Goal: Task Accomplishment & Management: Manage account settings

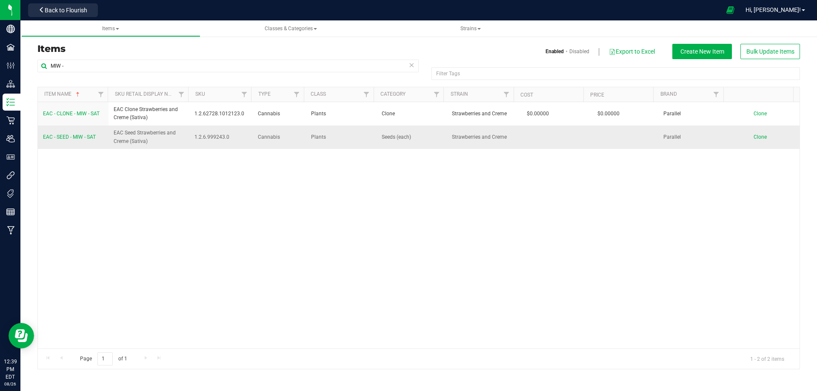
click at [74, 135] on span "EAC - SEED - MIW - SAT" at bounding box center [69, 137] width 53 height 6
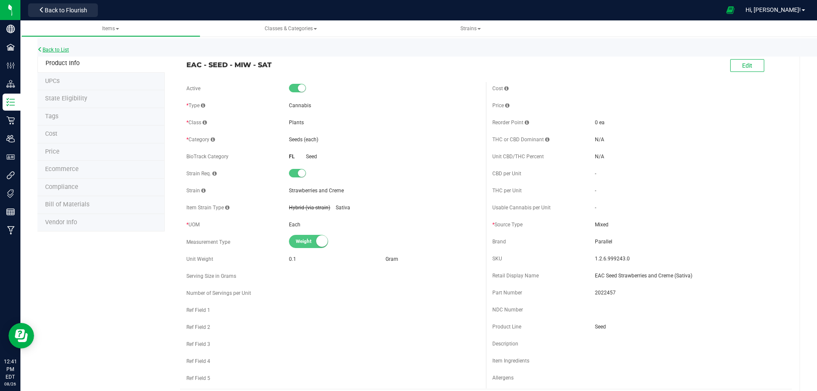
click at [57, 51] on link "Back to List" at bounding box center [52, 50] width 31 height 6
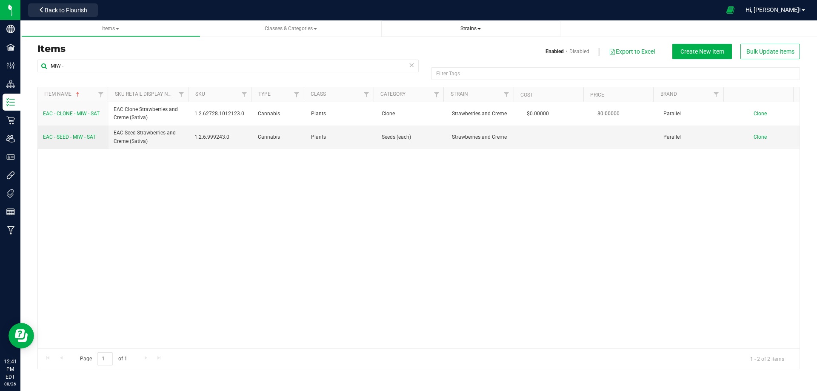
click at [471, 30] on span "Strains" at bounding box center [470, 29] width 20 height 6
click at [414, 49] on span "All strains" at bounding box center [407, 51] width 26 height 7
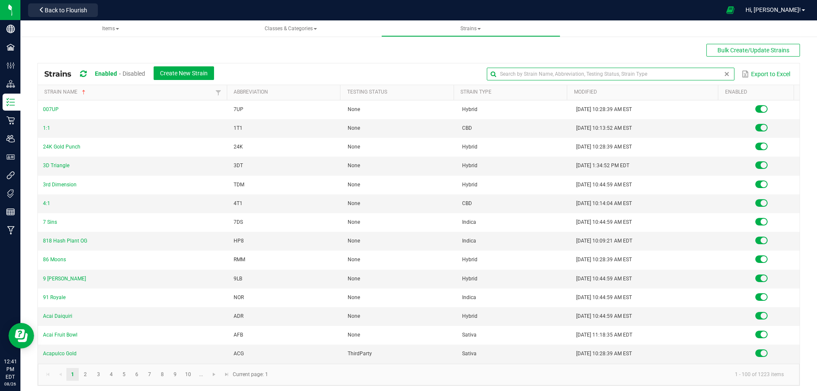
click at [703, 75] on input "text" at bounding box center [610, 74] width 247 height 13
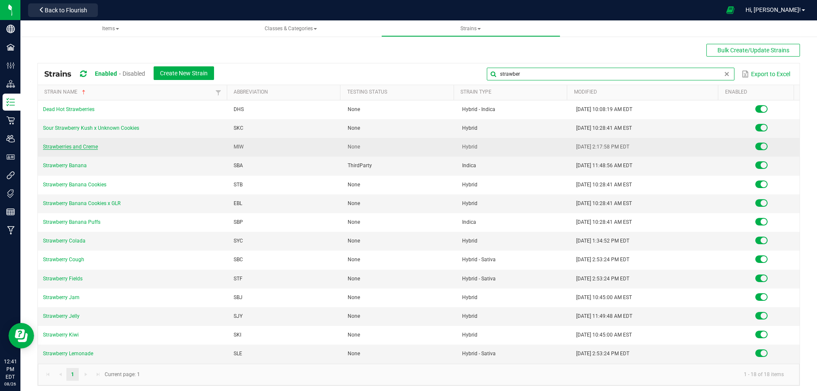
type input "strawber"
click at [49, 147] on link "Strawberries and Creme" at bounding box center [70, 147] width 55 height 6
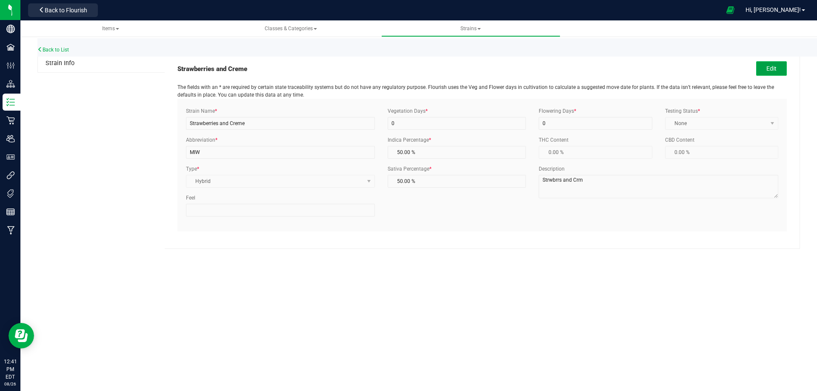
click at [770, 69] on button "Edit" at bounding box center [771, 68] width 31 height 14
click at [305, 180] on span "Hybrid" at bounding box center [274, 181] width 177 height 12
click at [236, 203] on li "Sativa" at bounding box center [280, 208] width 188 height 13
type input "0.00 %"
type input "100.00 %"
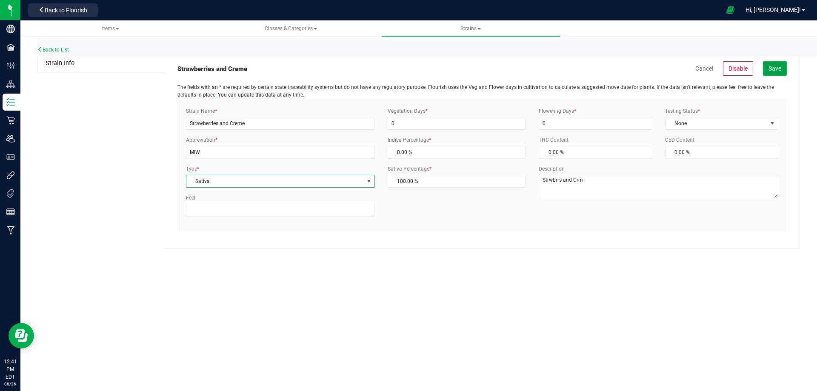
click at [775, 71] on span "Save" at bounding box center [774, 68] width 13 height 7
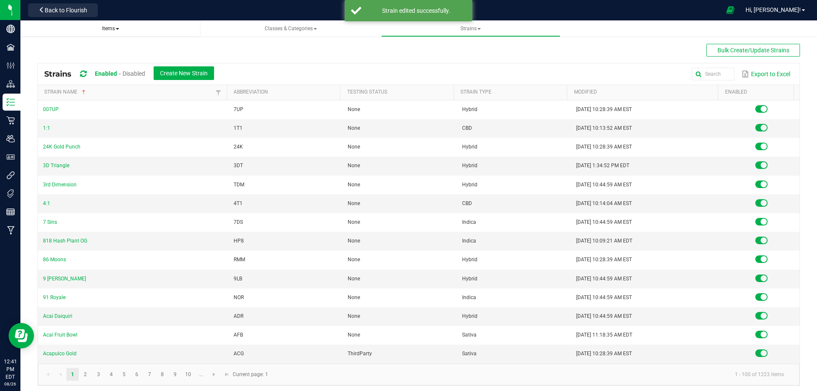
click at [104, 29] on span "Items" at bounding box center [110, 29] width 17 height 6
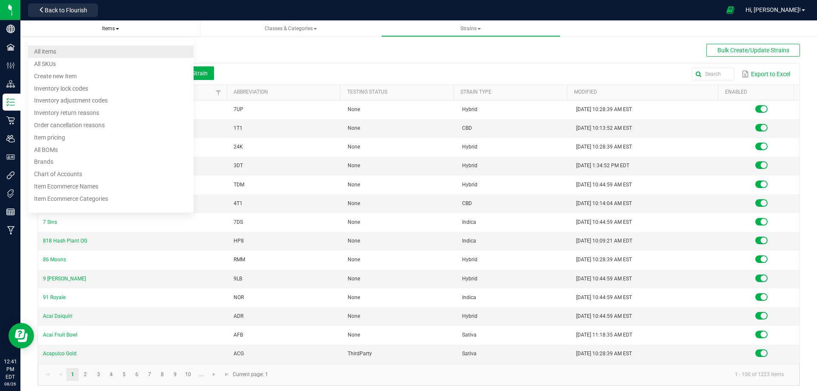
click at [53, 49] on span "All items" at bounding box center [45, 51] width 22 height 7
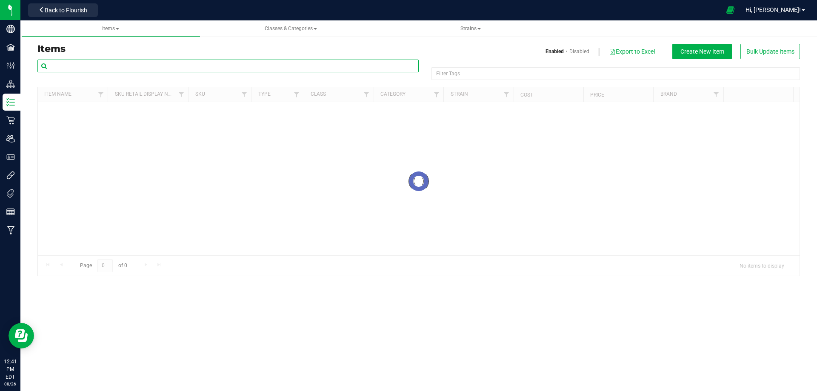
click at [55, 62] on input "text" at bounding box center [227, 66] width 381 height 13
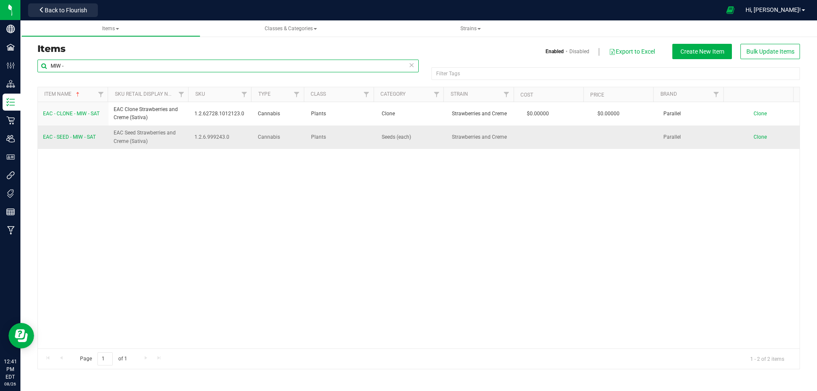
type input "MIW -"
click at [56, 135] on span "EAC - SEED - MIW - SAT" at bounding box center [69, 137] width 53 height 6
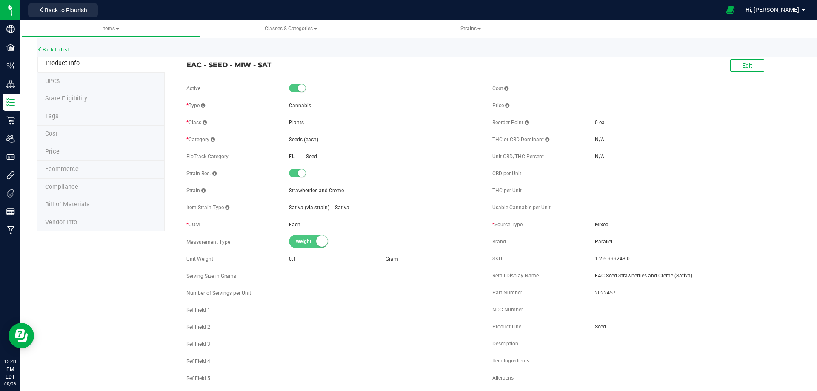
click at [52, 53] on div "Back to List" at bounding box center [445, 47] width 817 height 18
click at [51, 46] on div "Back to List" at bounding box center [445, 47] width 817 height 18
click at [51, 47] on link "Back to List" at bounding box center [52, 50] width 31 height 6
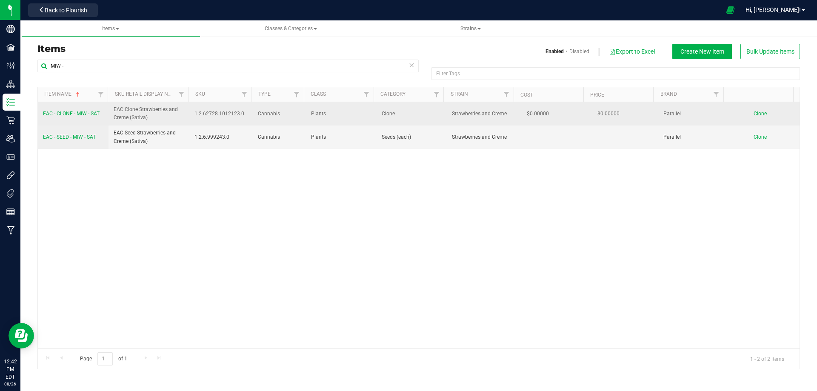
click at [62, 112] on span "EAC - CLONE - MIW - SAT" at bounding box center [71, 114] width 57 height 6
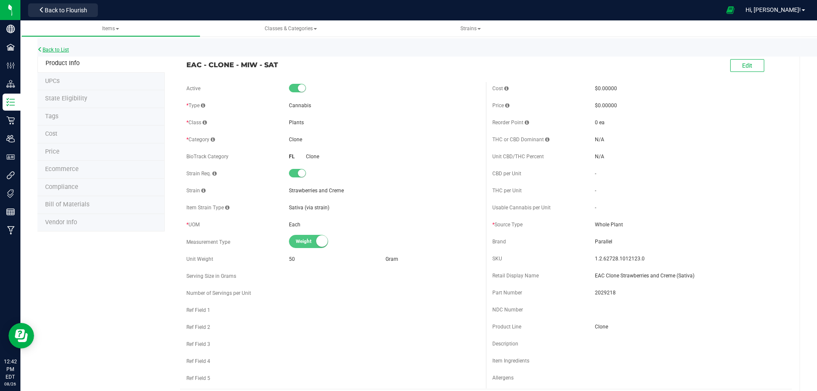
click at [57, 50] on link "Back to List" at bounding box center [52, 50] width 31 height 6
